Goal: Register for event/course

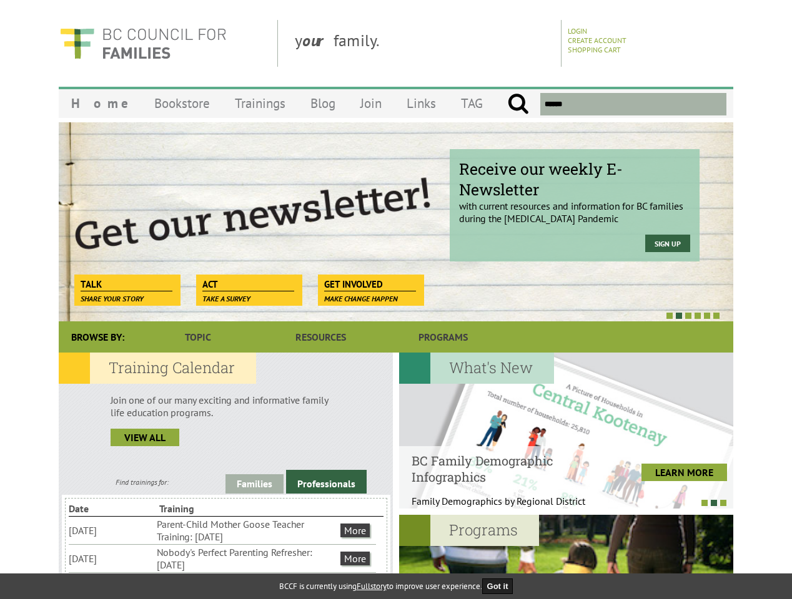
click at [396, 310] on div at bounding box center [382, 315] width 674 height 12
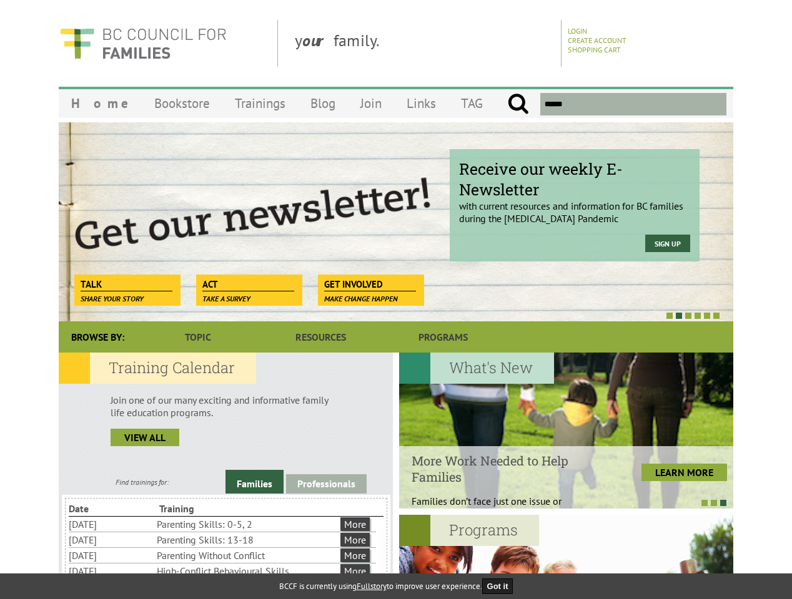
click at [396, 222] on div "Receive our weekly E-Newsletter with current resources and information for BC f…" at bounding box center [396, 222] width 674 height 200
click at [382, 315] on div at bounding box center [382, 315] width 674 height 12
click at [254, 484] on link "Families" at bounding box center [254, 482] width 58 height 24
click at [326, 482] on link "Professionals" at bounding box center [326, 484] width 81 height 19
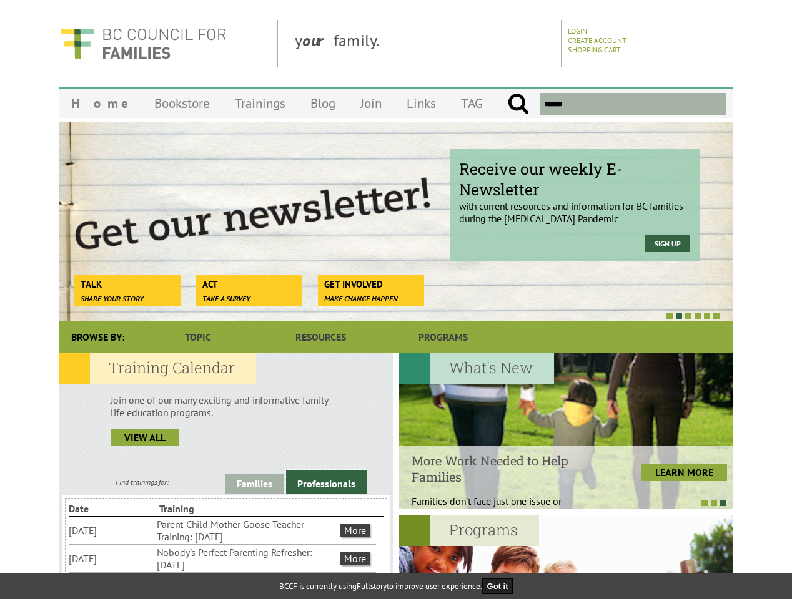
click at [222, 558] on li "Nobody's Perfect Parenting Refresher: [DATE]" at bounding box center [247, 558] width 181 height 27
click at [566, 431] on div at bounding box center [566, 431] width 334 height 156
click at [559, 503] on div at bounding box center [560, 502] width 334 height 12
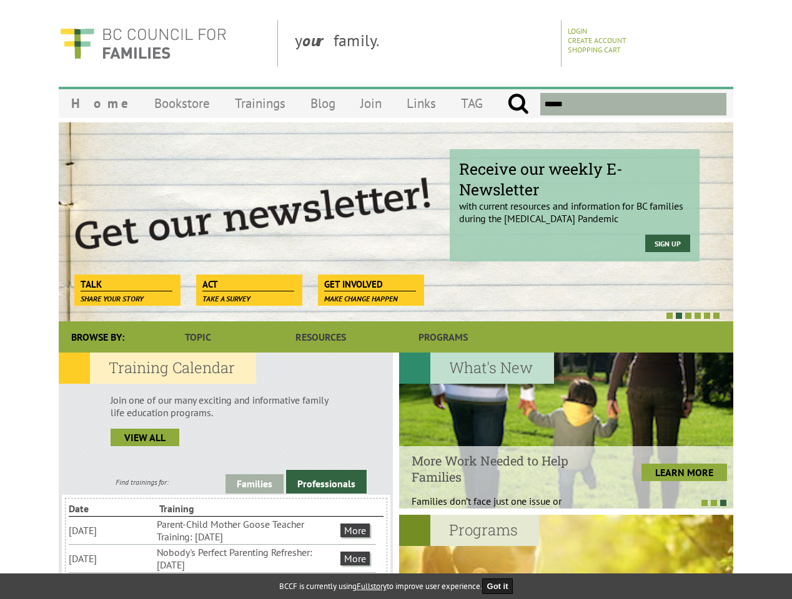
click at [501, 586] on button "Got it" at bounding box center [497, 587] width 31 height 16
